Goal: Task Accomplishment & Management: Use online tool/utility

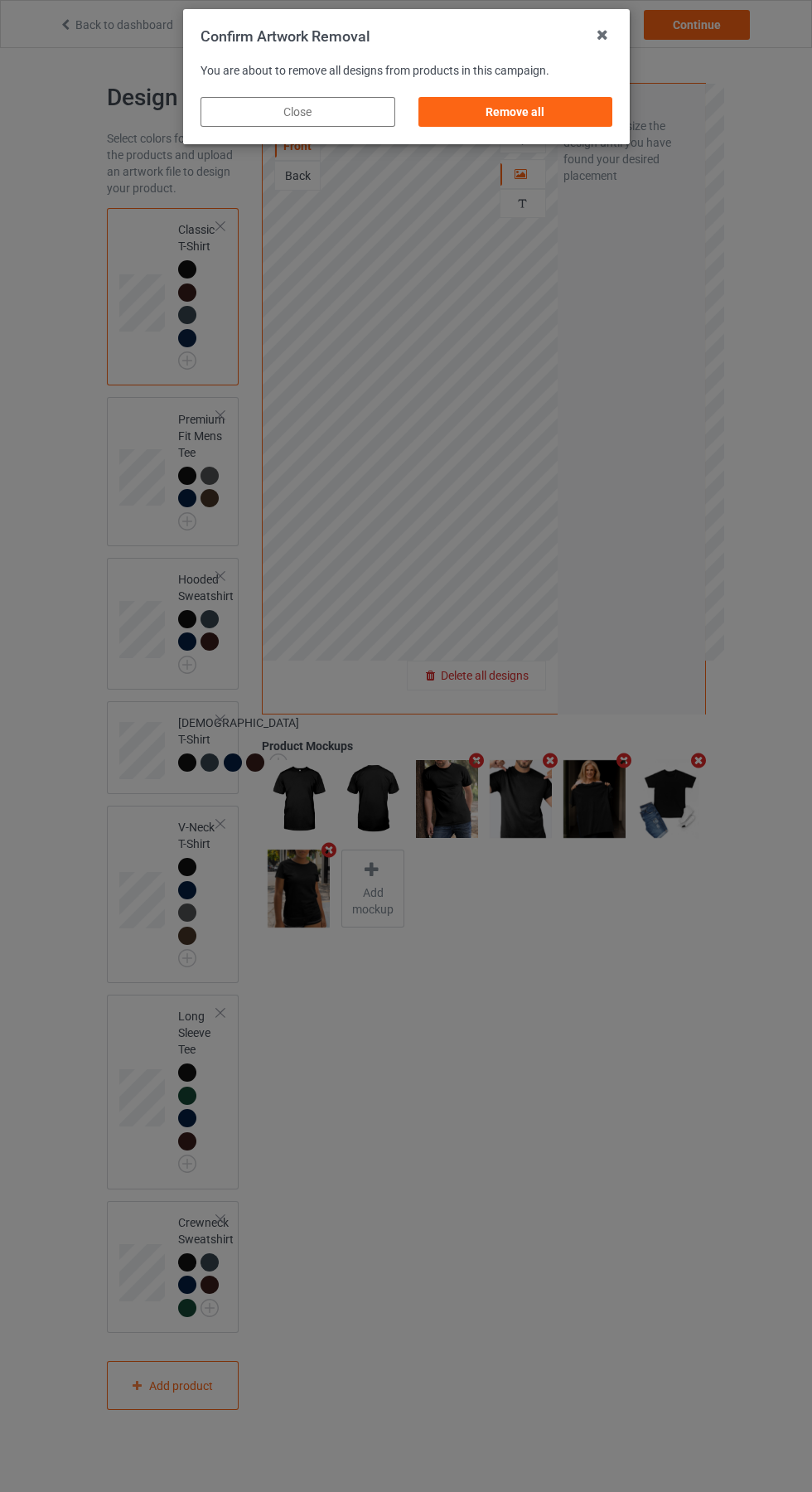
click at [511, 123] on div "Remove all" at bounding box center [516, 111] width 195 height 29
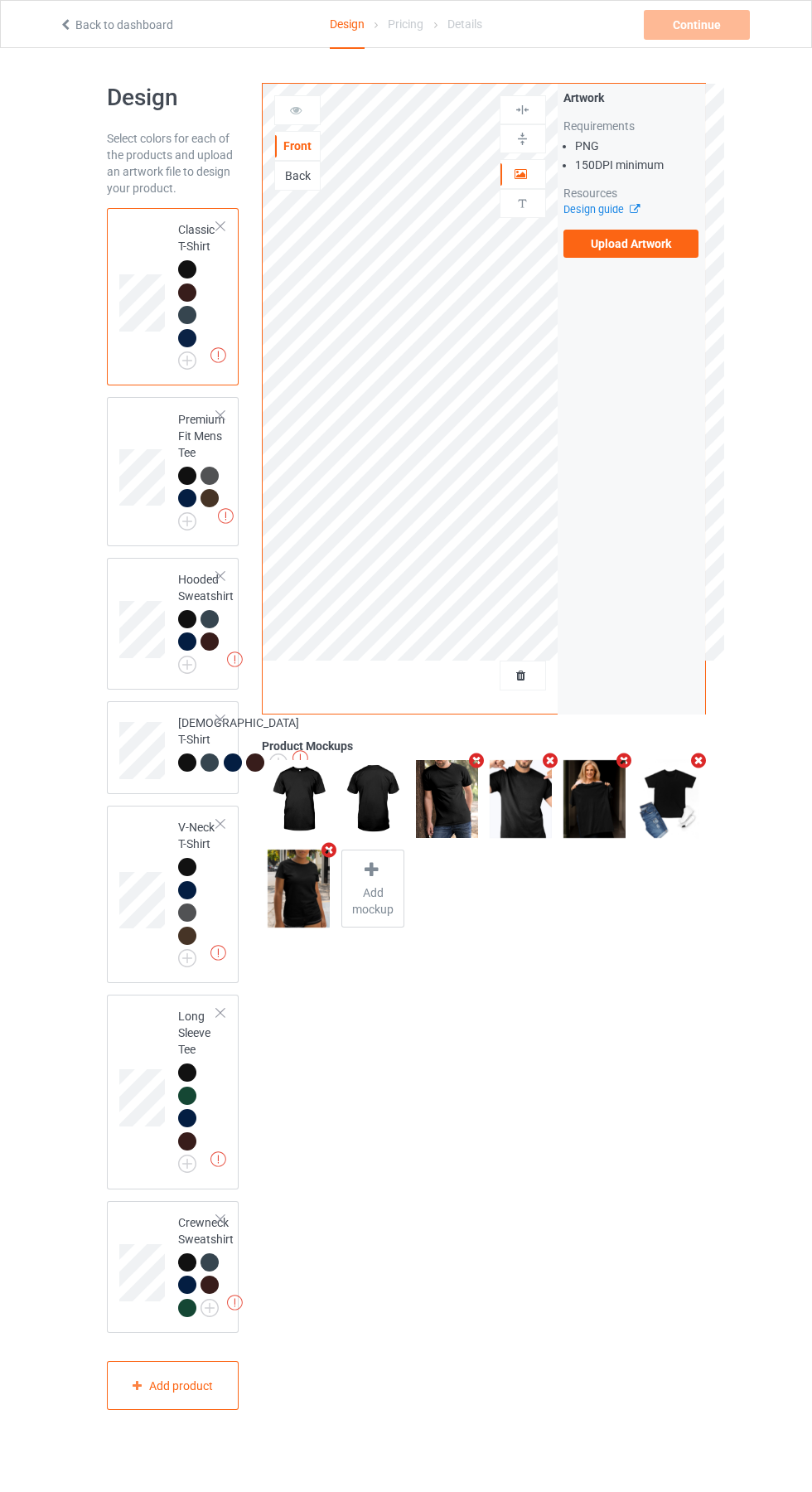
click at [635, 256] on label "Upload Artwork" at bounding box center [632, 243] width 136 height 29
click at [0, 0] on input "Upload Artwork" at bounding box center [0, 0] width 0 height 0
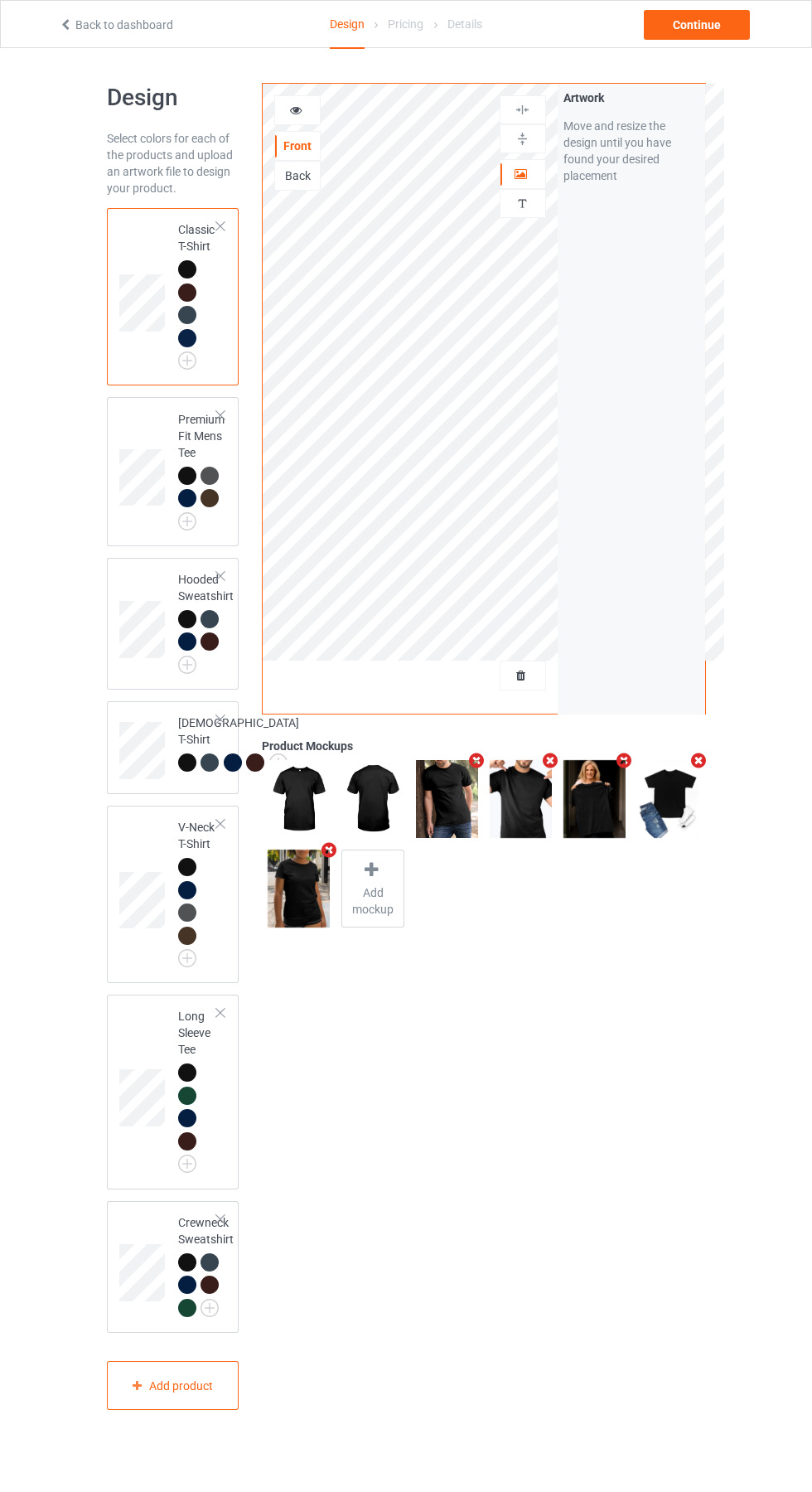
click at [328, 851] on icon "Remove mockup" at bounding box center [329, 850] width 21 height 17
click at [477, 761] on icon "Remove mockup" at bounding box center [477, 760] width 21 height 17
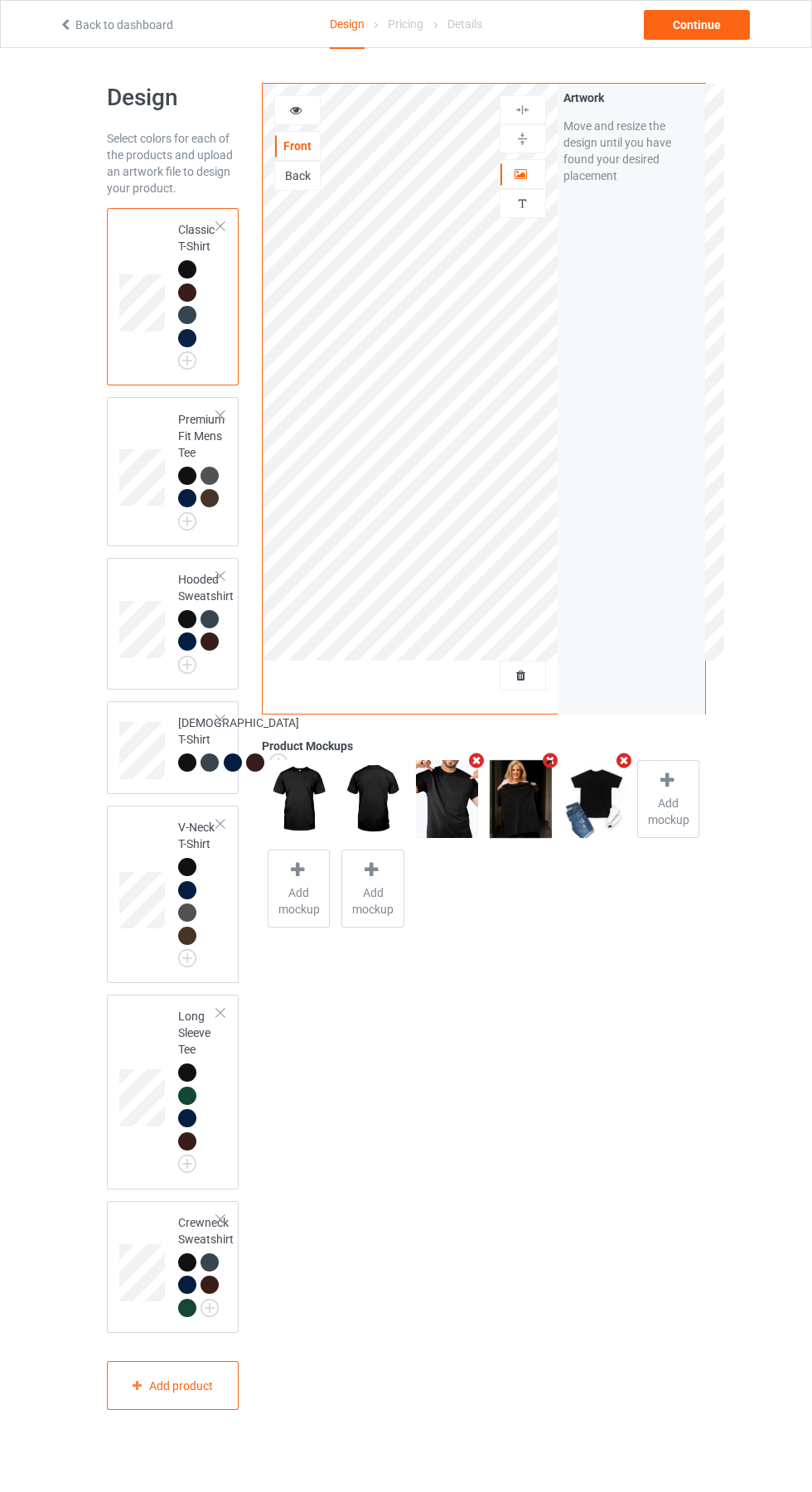
click at [667, 795] on span "Add mockup" at bounding box center [668, 811] width 61 height 33
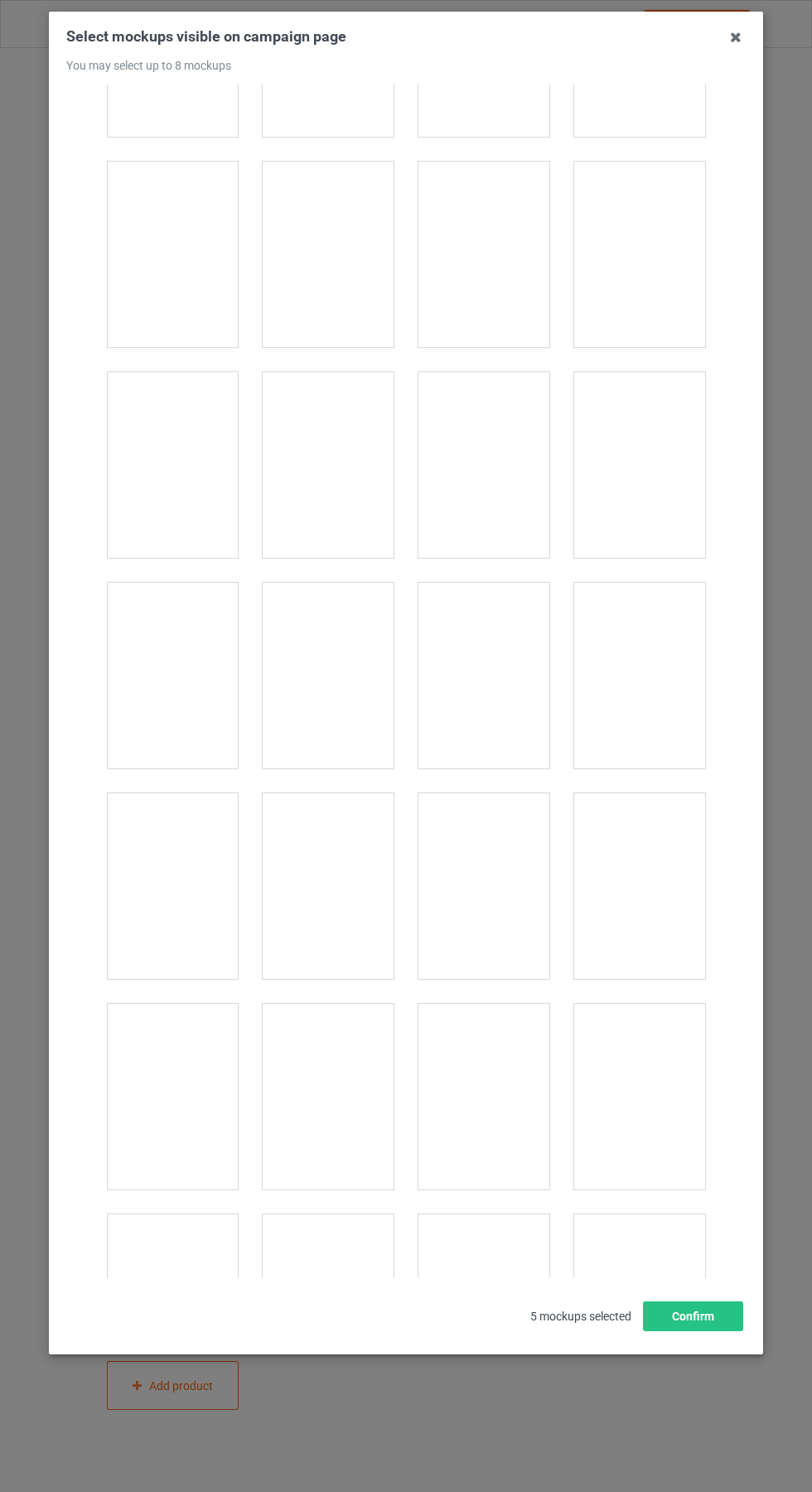
scroll to position [6294, 0]
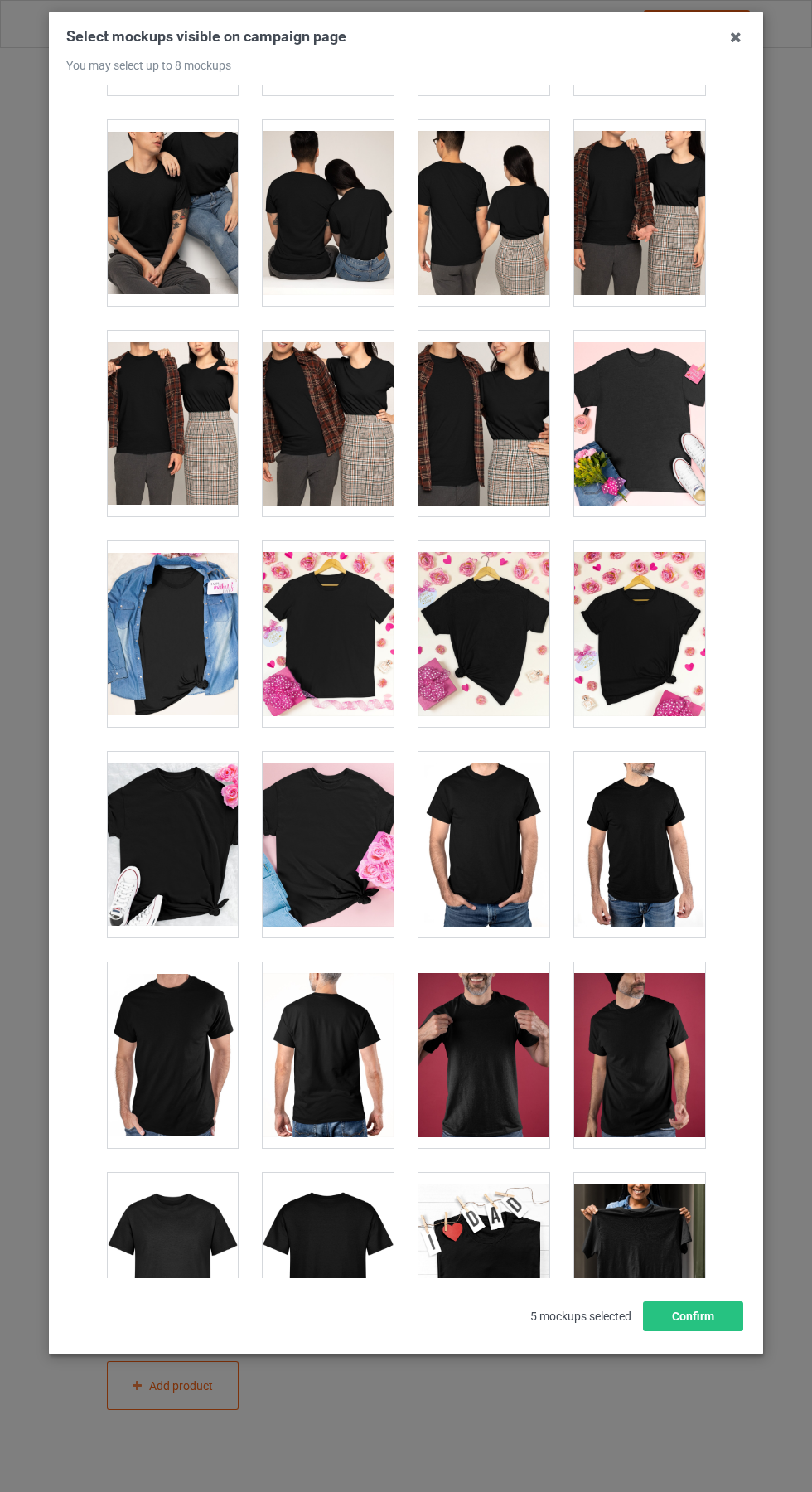
click at [329, 643] on div at bounding box center [328, 635] width 131 height 186
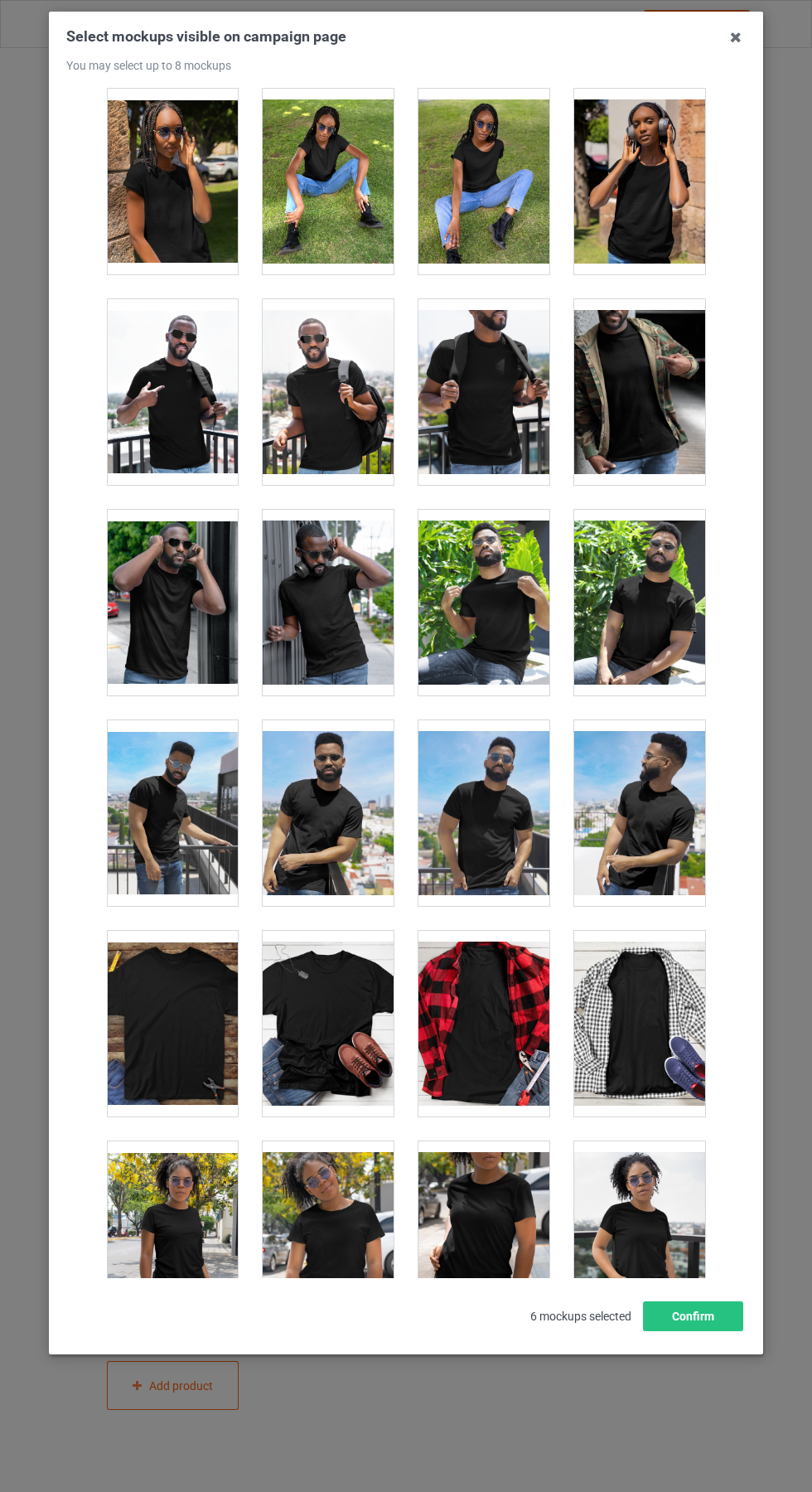
scroll to position [10338, 0]
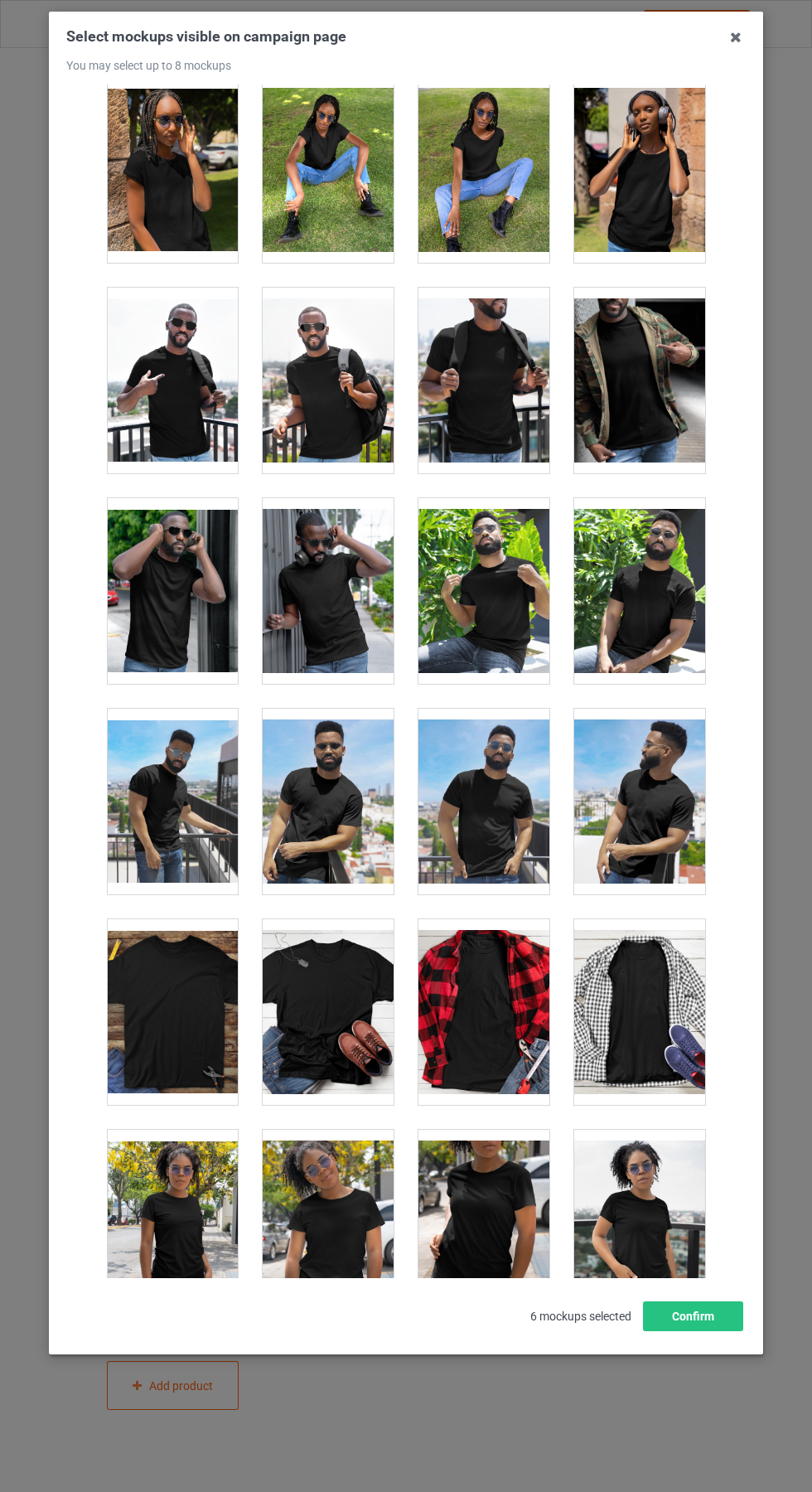
click at [361, 990] on div at bounding box center [328, 1012] width 131 height 186
click at [736, 39] on icon at bounding box center [736, 37] width 27 height 27
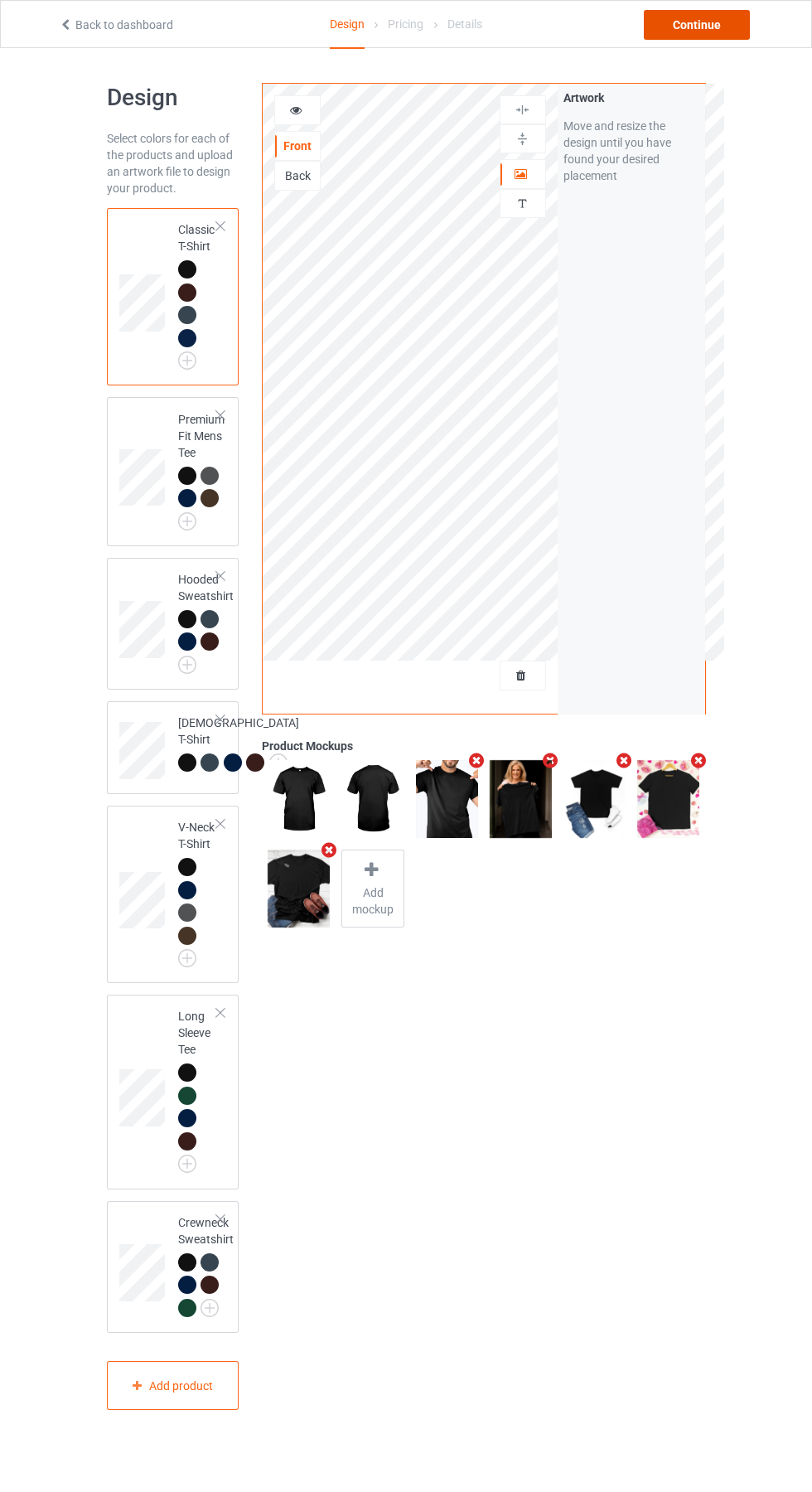
click at [711, 26] on div "Continue" at bounding box center [696, 25] width 106 height 29
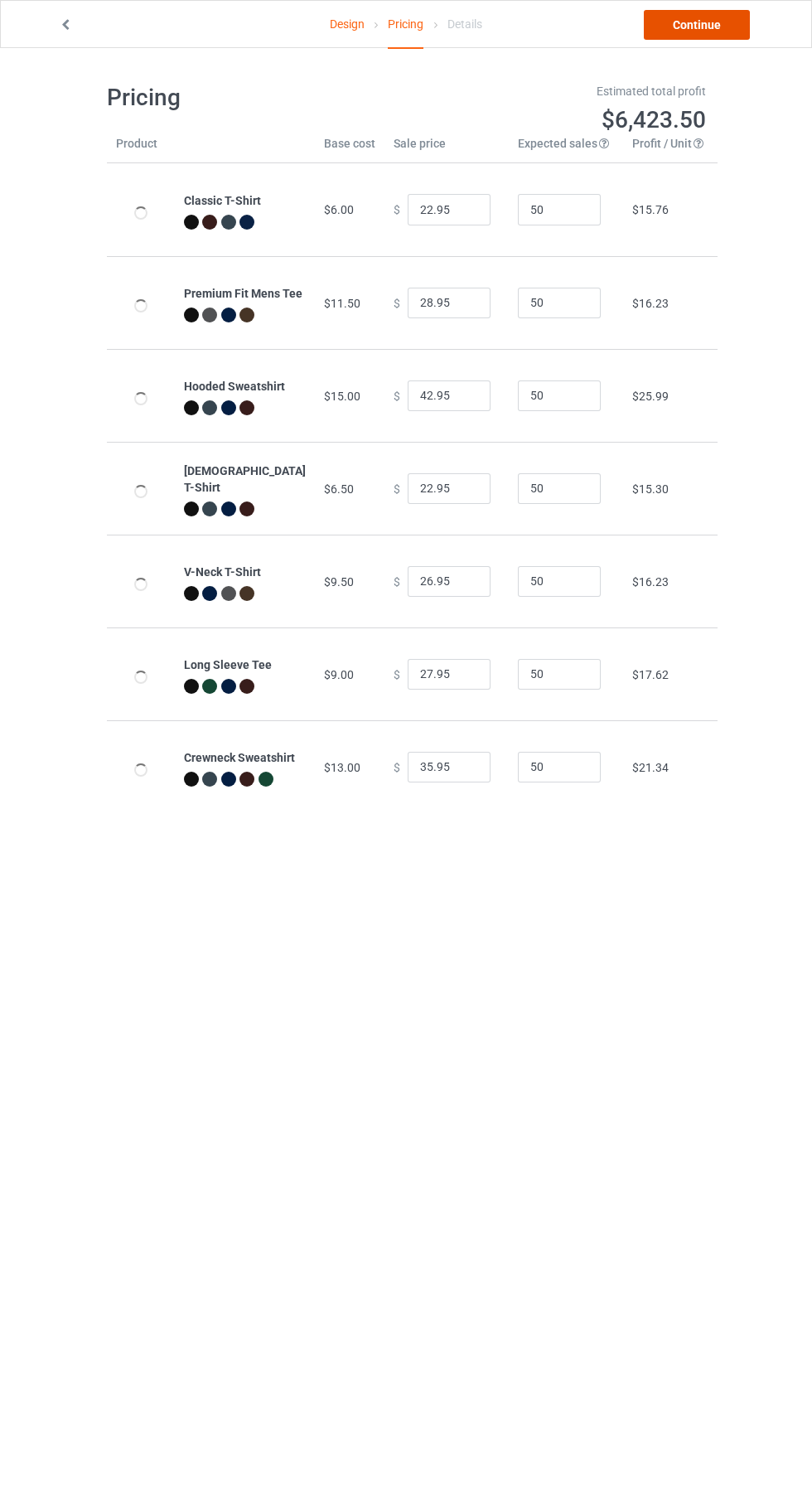
click at [703, 38] on link "Continue" at bounding box center [696, 25] width 106 height 29
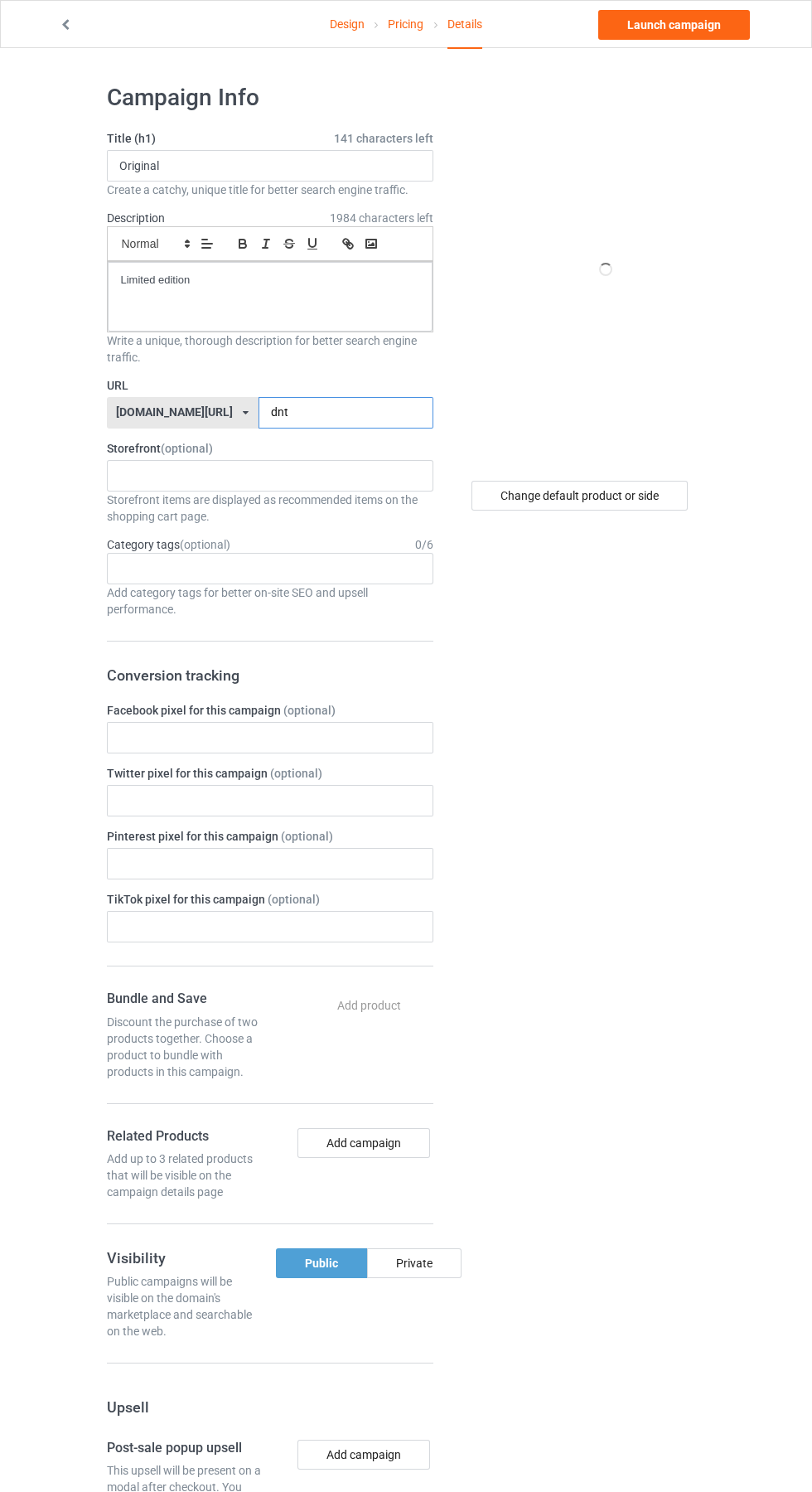
click at [285, 413] on input "dnt" at bounding box center [346, 413] width 175 height 31
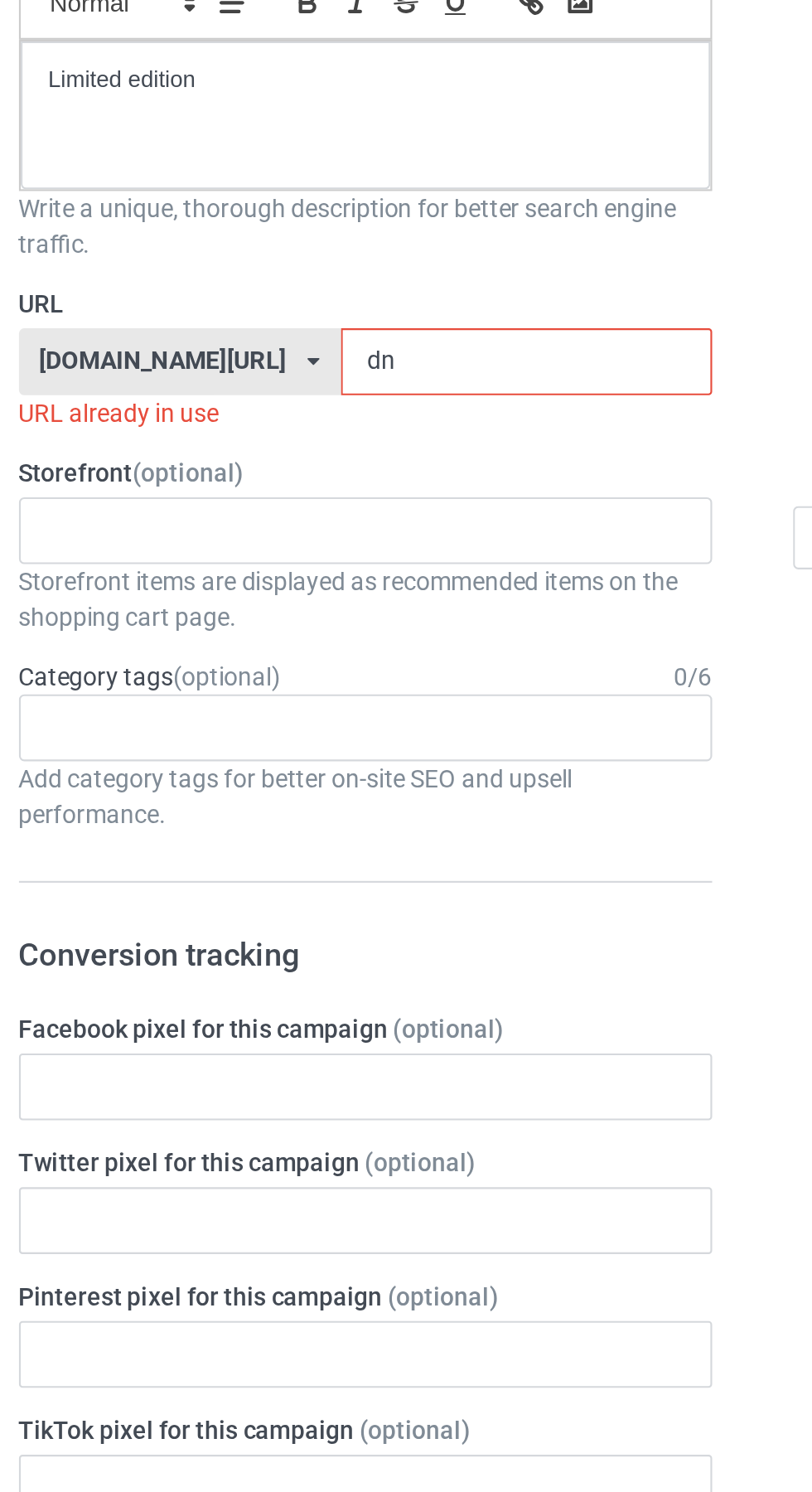
type input "d"
type input "Lmn"
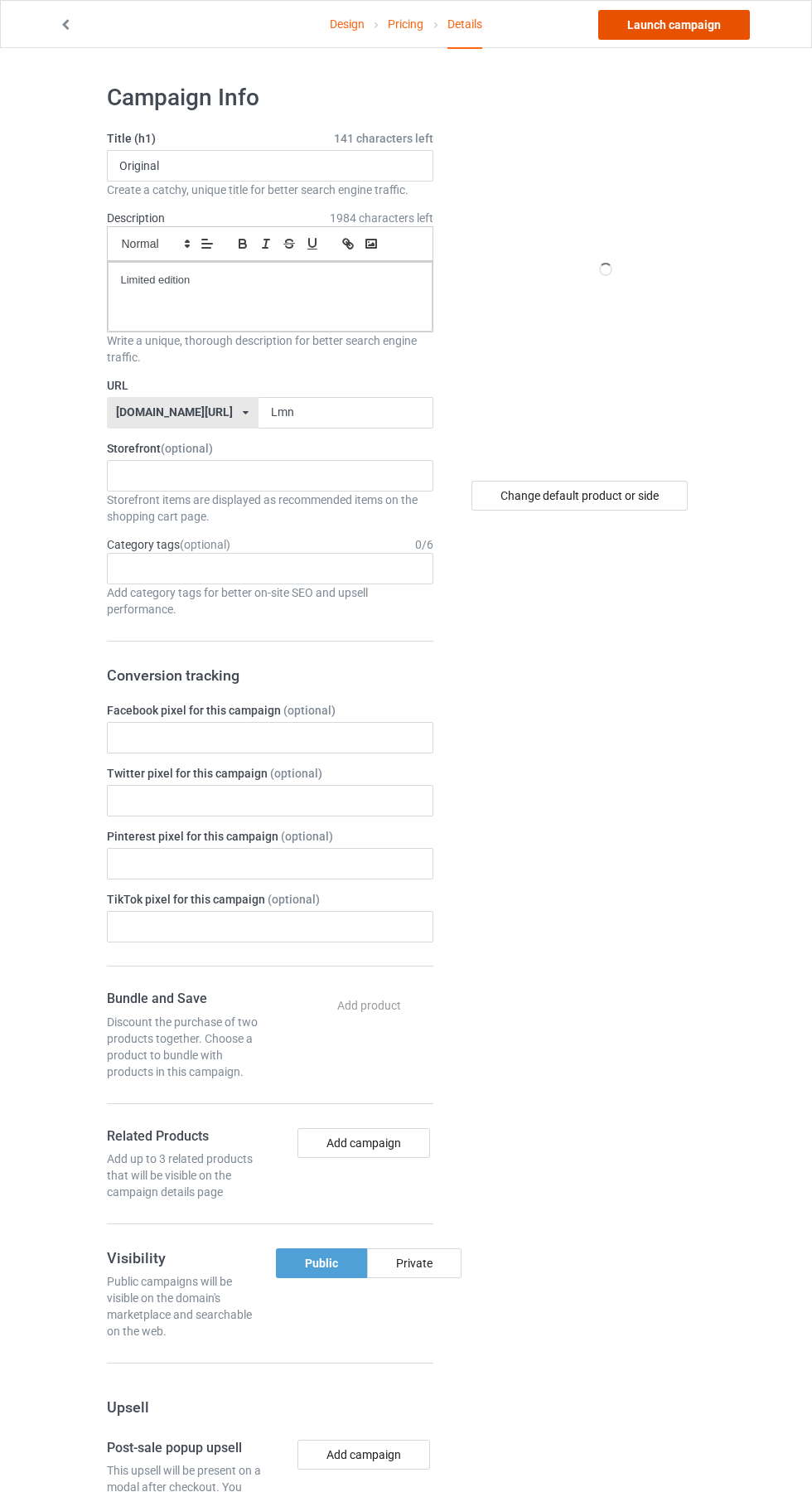
click at [691, 26] on link "Launch campaign" at bounding box center [674, 25] width 152 height 29
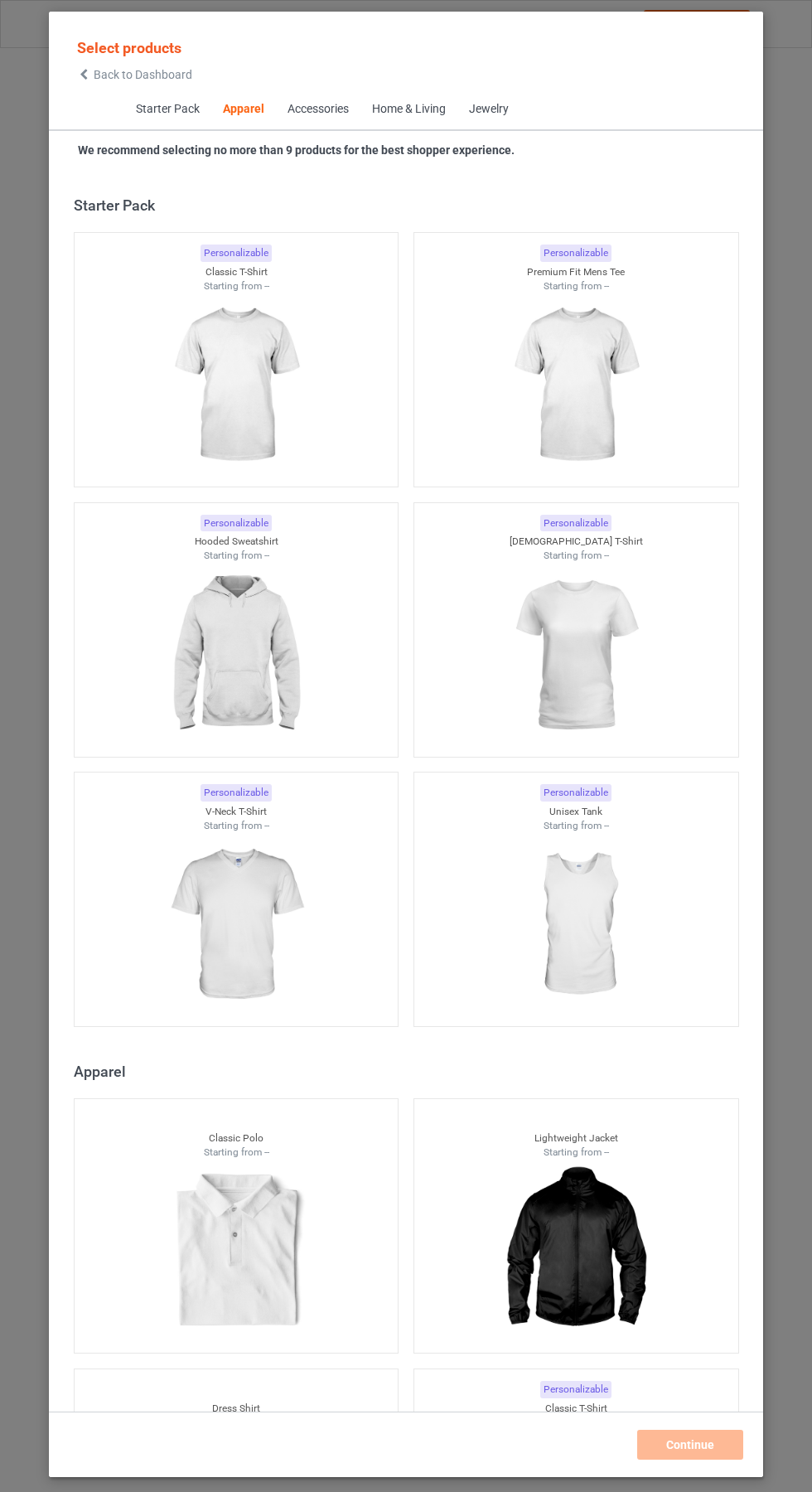
scroll to position [887, 0]
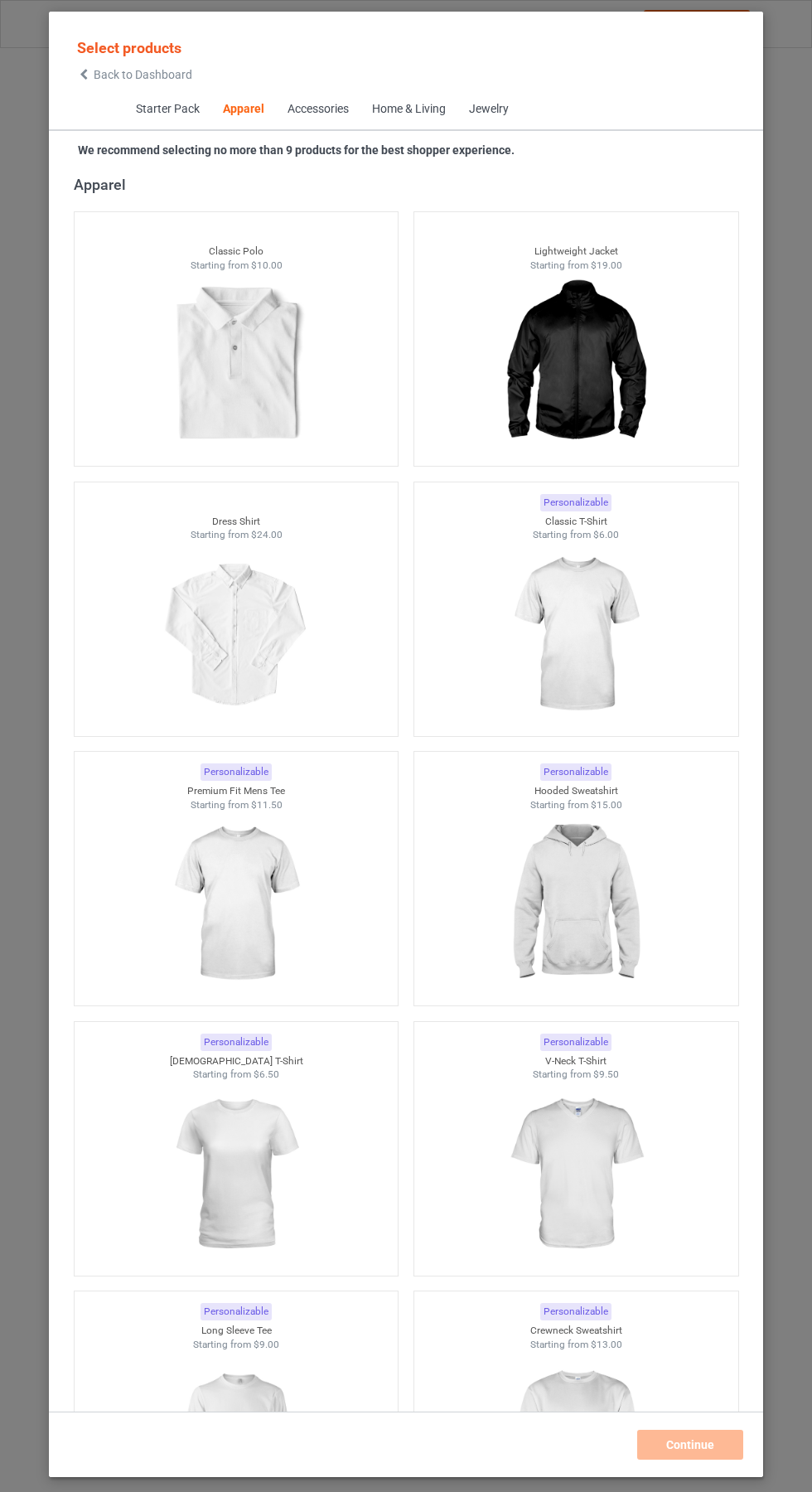
click at [84, 75] on icon at bounding box center [84, 75] width 14 height 12
